Goal: Navigation & Orientation: Find specific page/section

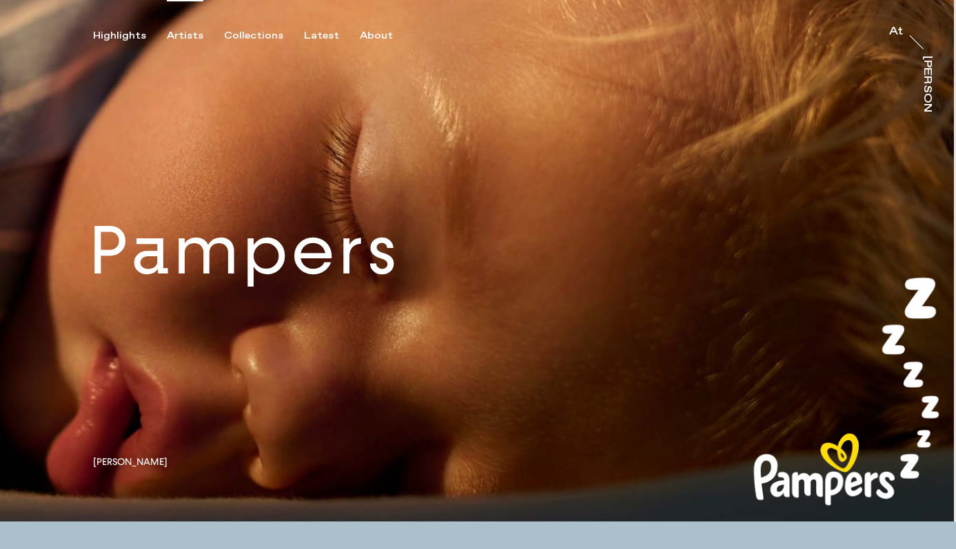
click at [180, 36] on div "Artists" at bounding box center [185, 36] width 37 height 12
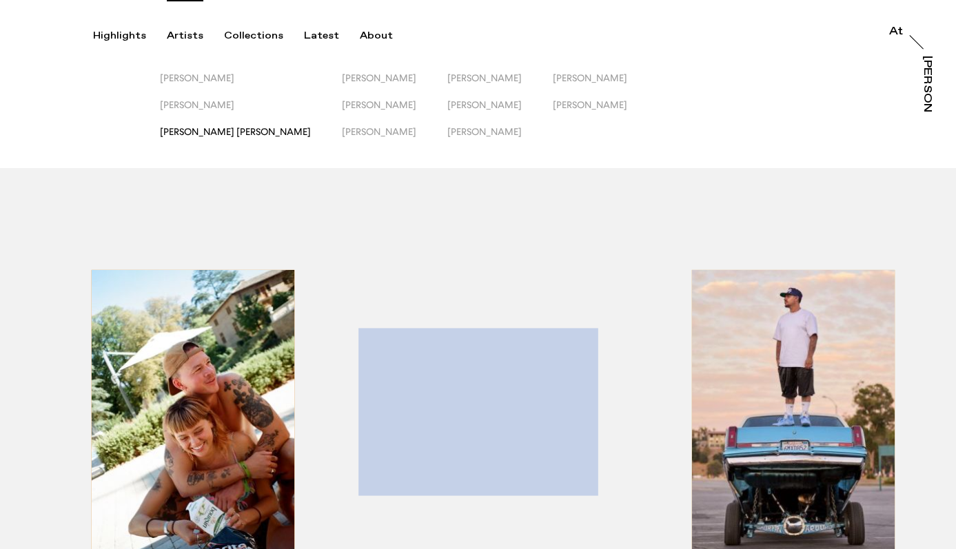
click at [216, 134] on span "[PERSON_NAME] [PERSON_NAME]" at bounding box center [235, 131] width 151 height 11
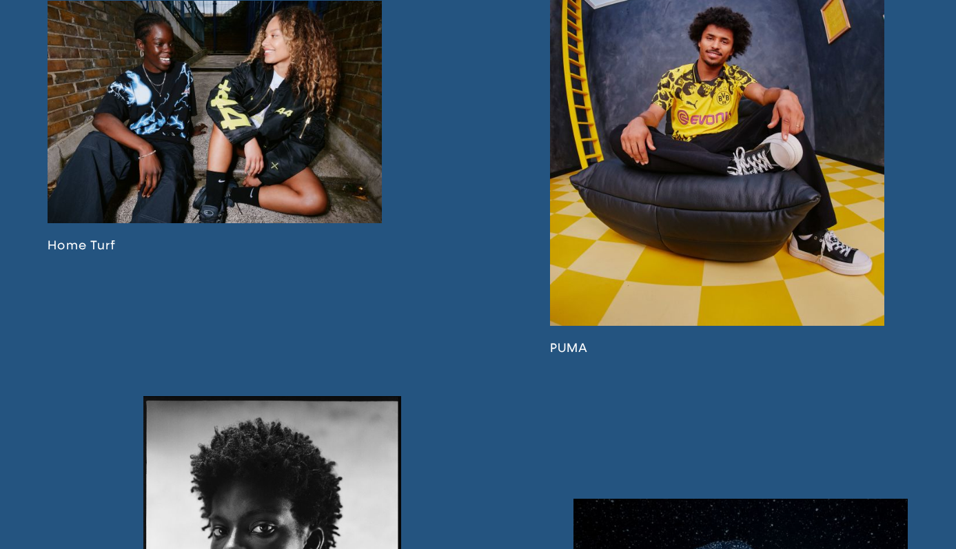
scroll to position [1859, 0]
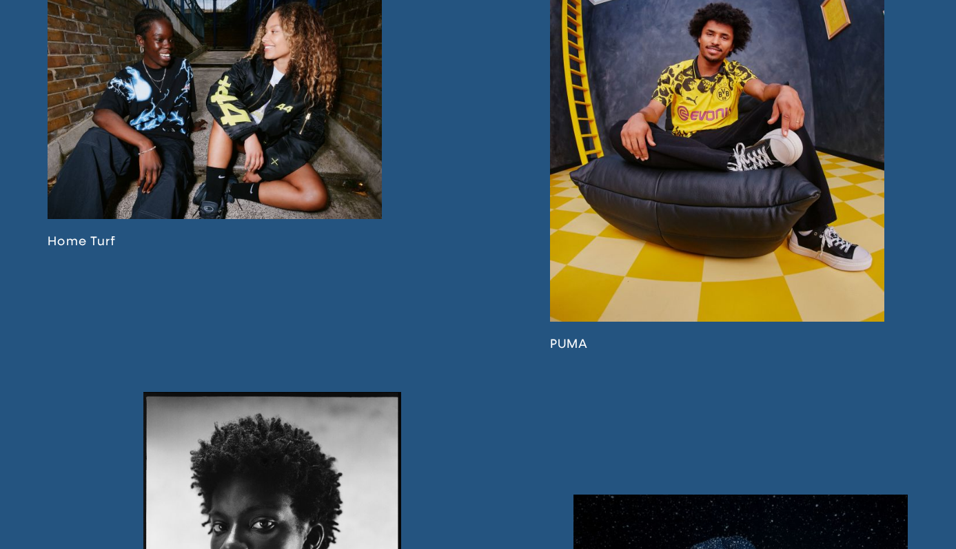
click at [762, 196] on link at bounding box center [717, 127] width 334 height 447
